Goal: Information Seeking & Learning: Understand process/instructions

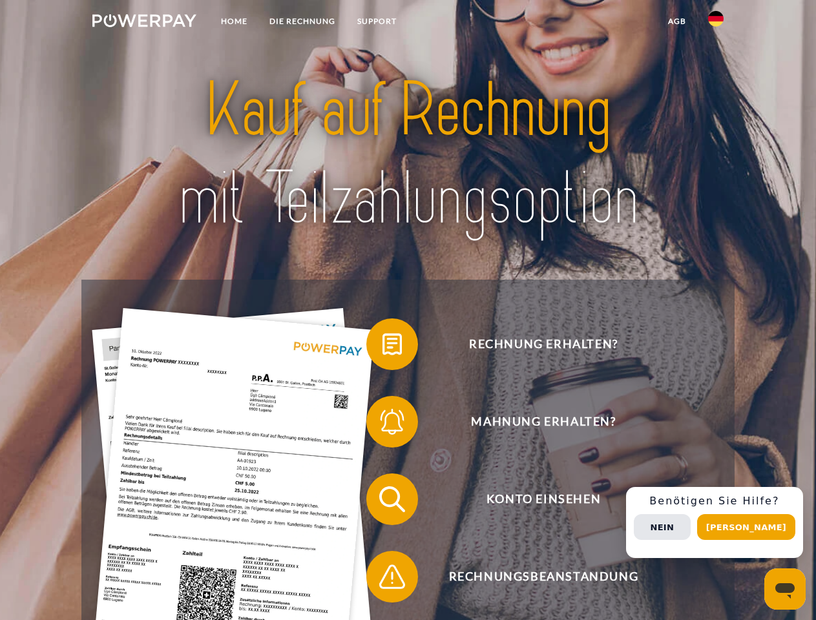
click at [144, 23] on img at bounding box center [144, 20] width 104 height 13
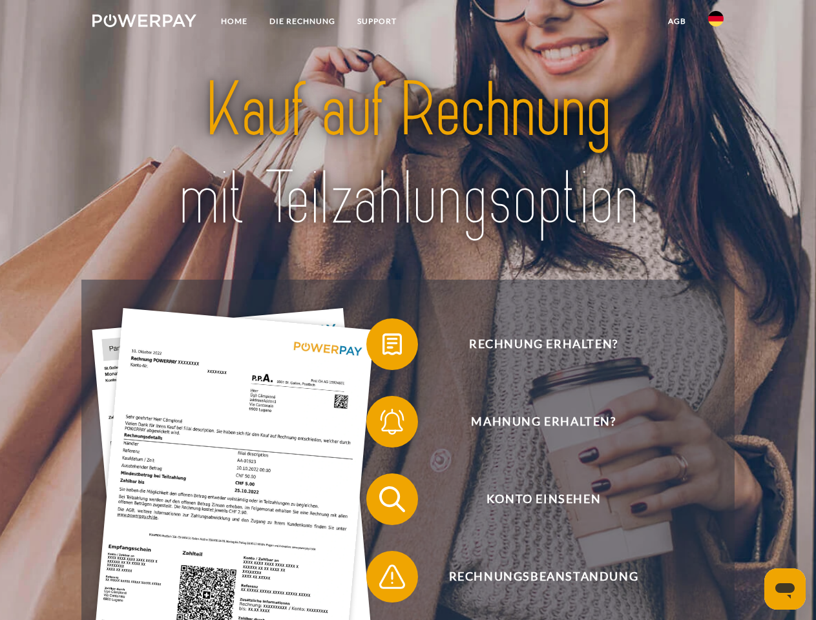
click at [716, 23] on img at bounding box center [716, 19] width 16 height 16
click at [676, 21] on link "agb" at bounding box center [677, 21] width 40 height 23
click at [383, 347] on span at bounding box center [373, 344] width 65 height 65
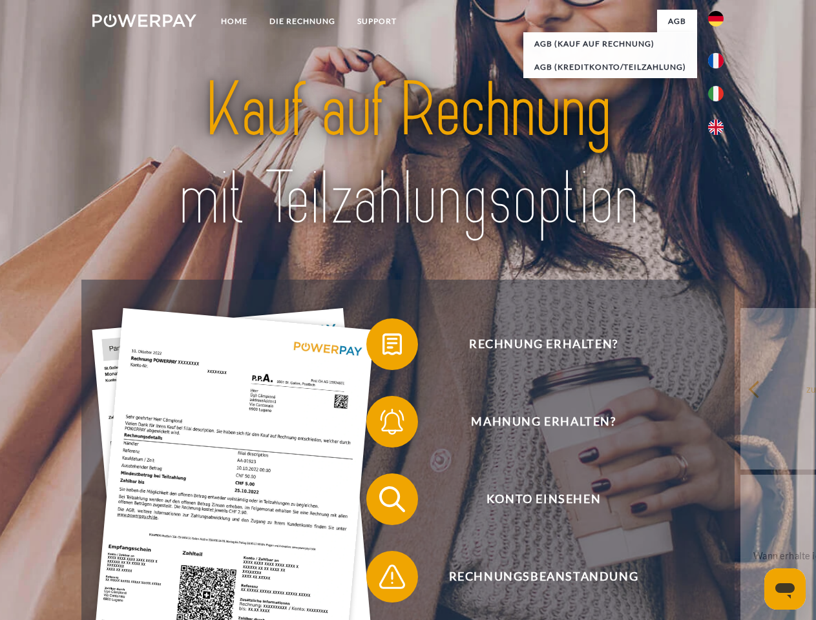
click at [383, 424] on div "Rechnung erhalten? Mahnung erhalten? Konto einsehen" at bounding box center [407, 538] width 653 height 517
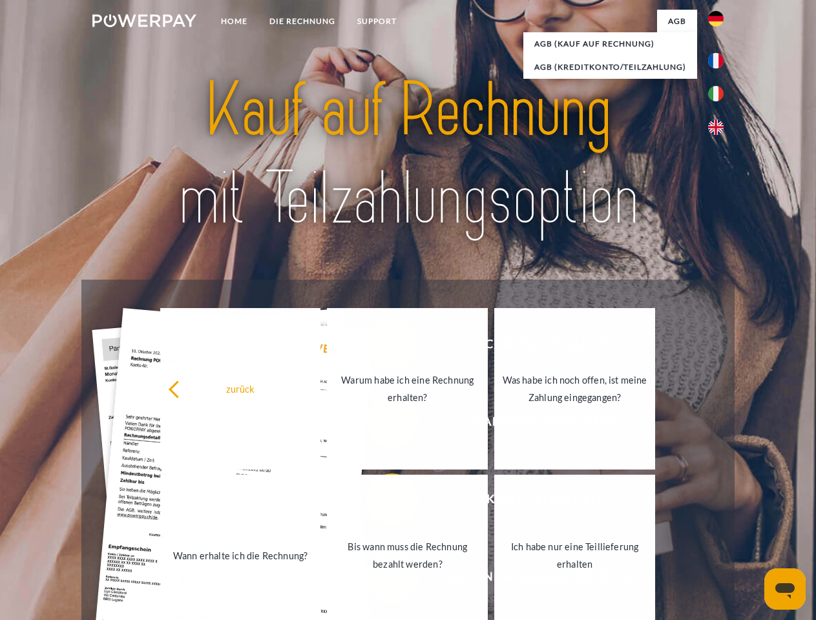
click at [383, 502] on link "Bis wann muss die Rechnung bezahlt werden?" at bounding box center [407, 556] width 161 height 162
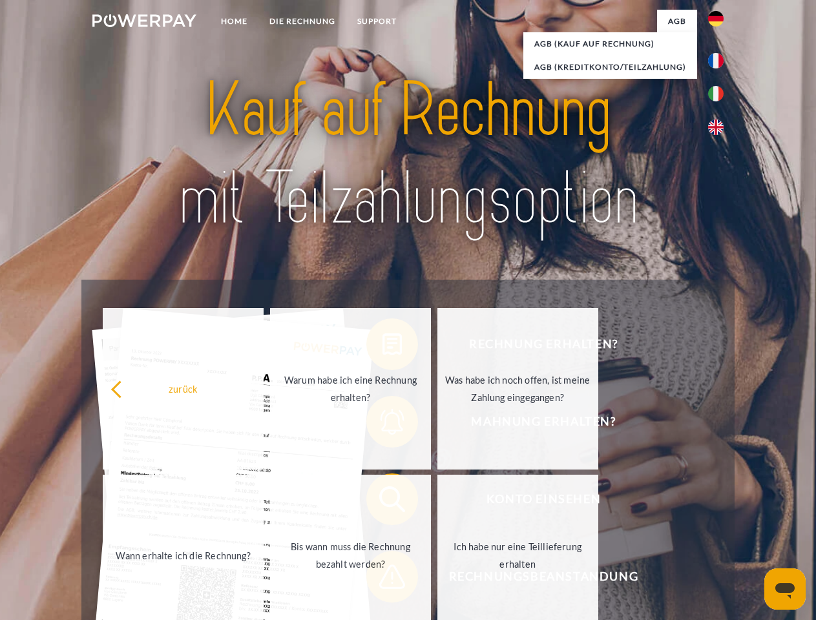
click at [383, 580] on span at bounding box center [373, 577] width 65 height 65
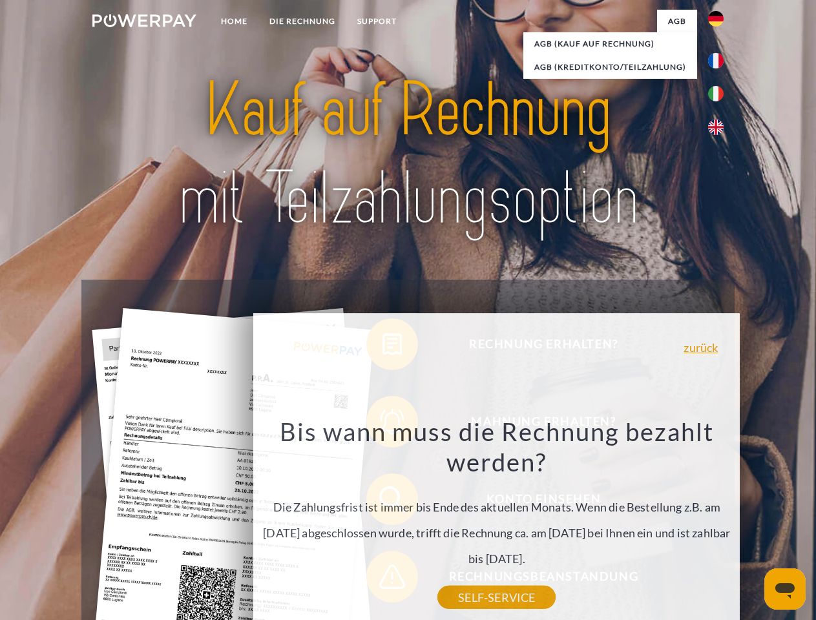
click at [719, 523] on div "Rechnung erhalten? Mahnung erhalten? Konto einsehen" at bounding box center [407, 538] width 653 height 517
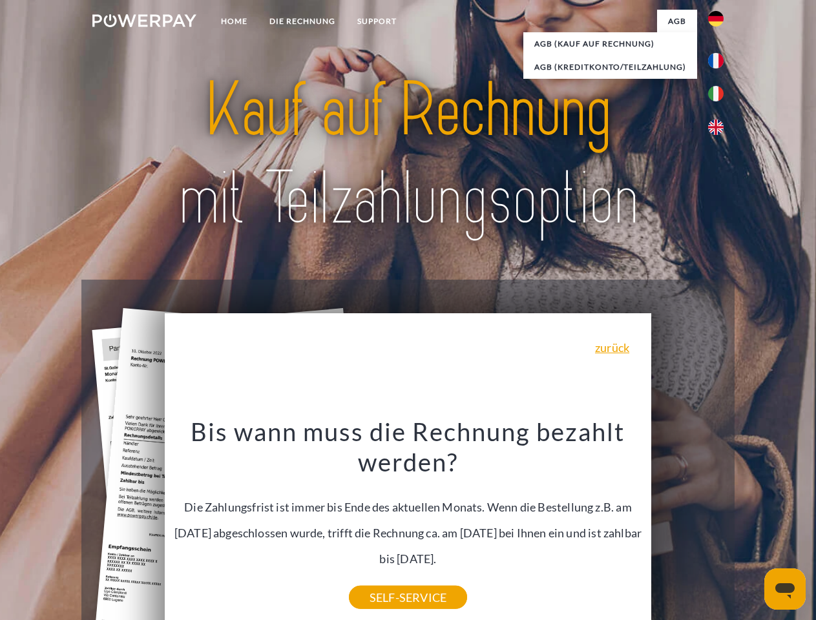
click at [687, 525] on span "Konto einsehen" at bounding box center [543, 500] width 317 height 52
click at [751, 527] on header "Home DIE RECHNUNG SUPPORT" at bounding box center [408, 446] width 816 height 892
